Goal: Find specific page/section: Find specific page/section

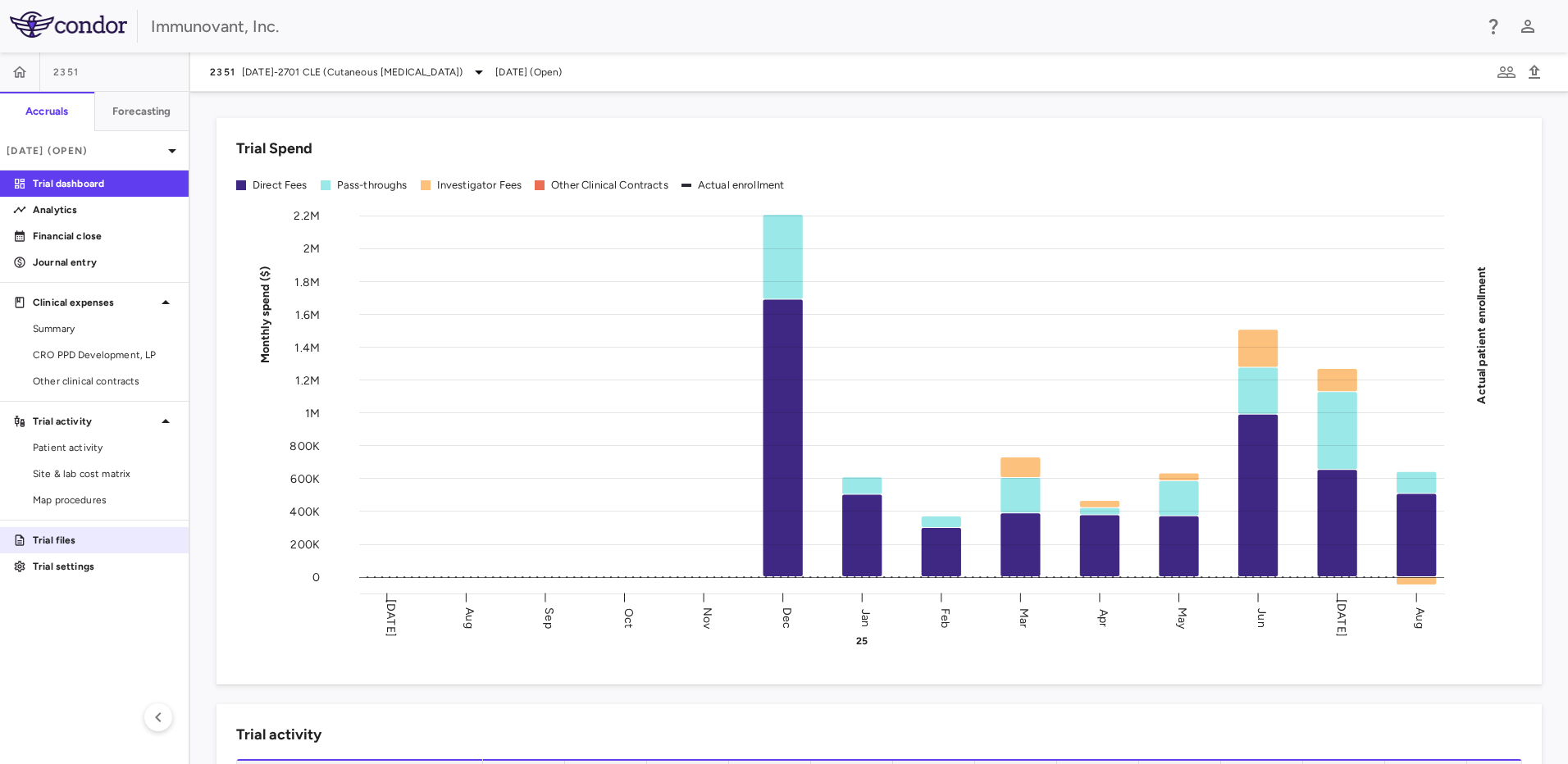
click at [97, 545] on p "Trial files" at bounding box center [104, 540] width 143 height 15
